Goal: Task Accomplishment & Management: Manage account settings

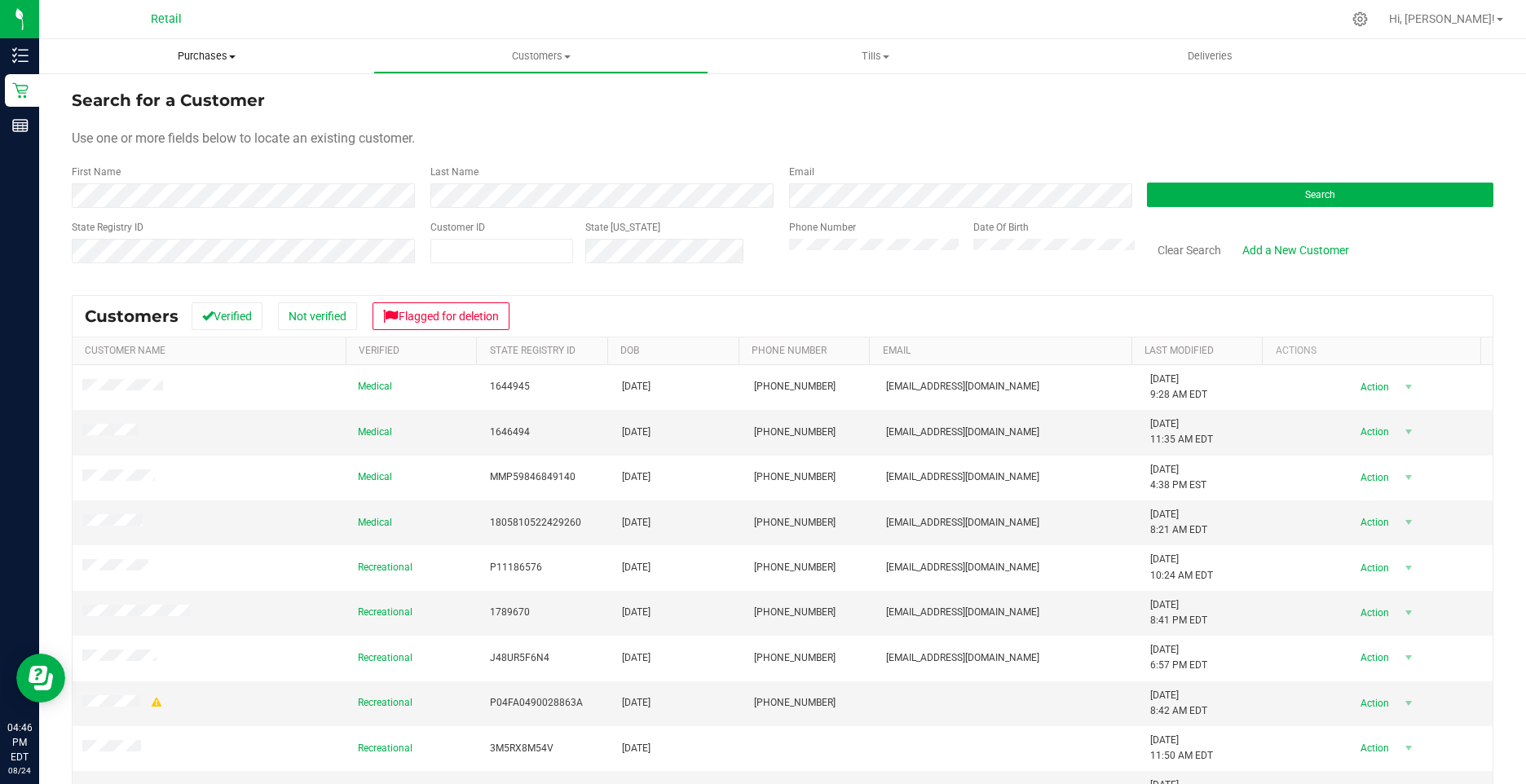
click at [209, 53] on span "Purchases" at bounding box center [206, 56] width 334 height 15
click at [147, 96] on span "Summary of purchases" at bounding box center [123, 98] width 167 height 14
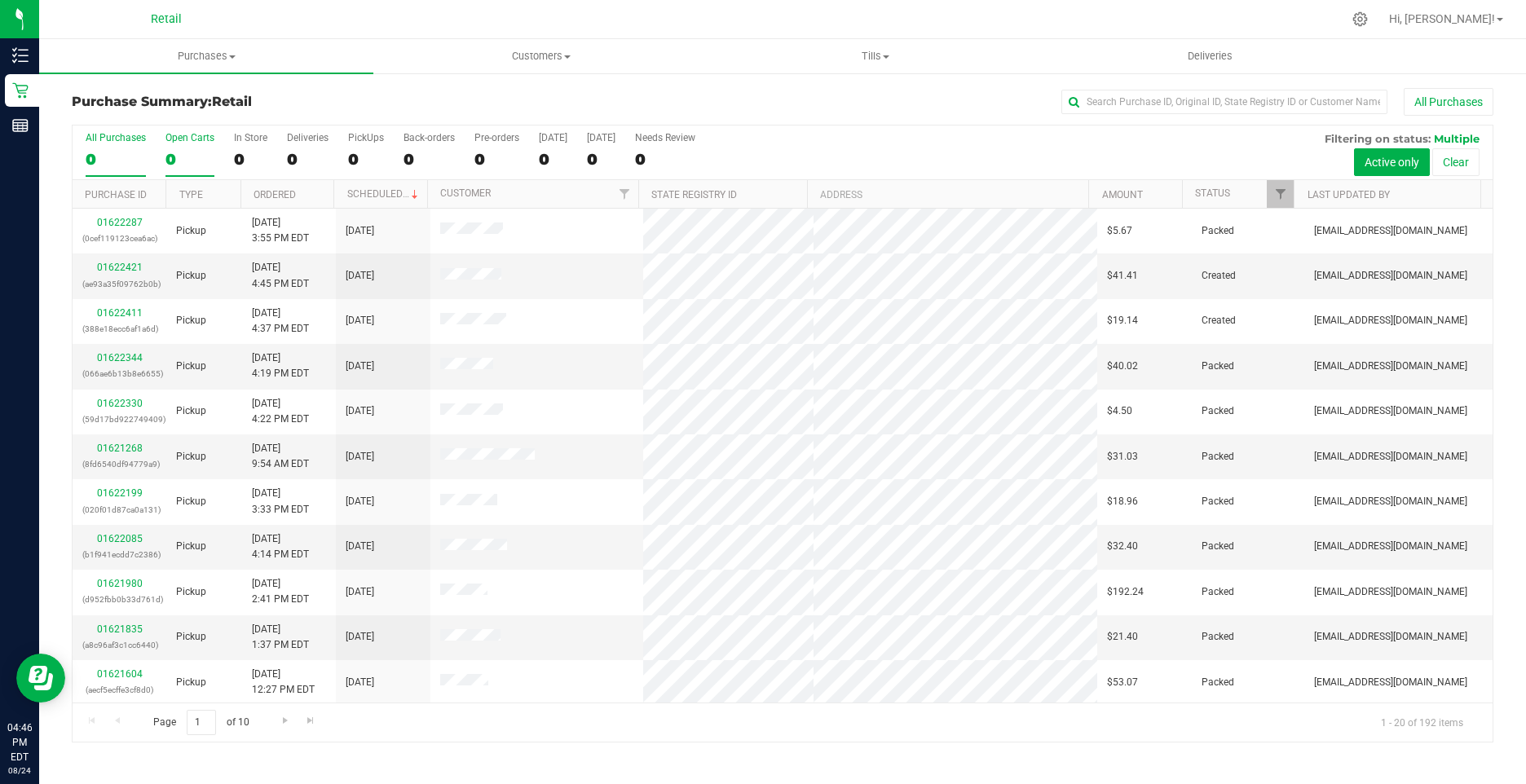
click at [180, 164] on div "0" at bounding box center [190, 159] width 49 height 18
click at [0, 0] on input "Open Carts 0" at bounding box center [0, 0] width 0 height 0
click at [243, 167] on div "0" at bounding box center [251, 159] width 33 height 18
click at [0, 0] on input "In Store 0" at bounding box center [0, 0] width 0 height 0
click at [276, 189] on link "Ordered" at bounding box center [275, 195] width 42 height 11
